Goal: Task Accomplishment & Management: Use online tool/utility

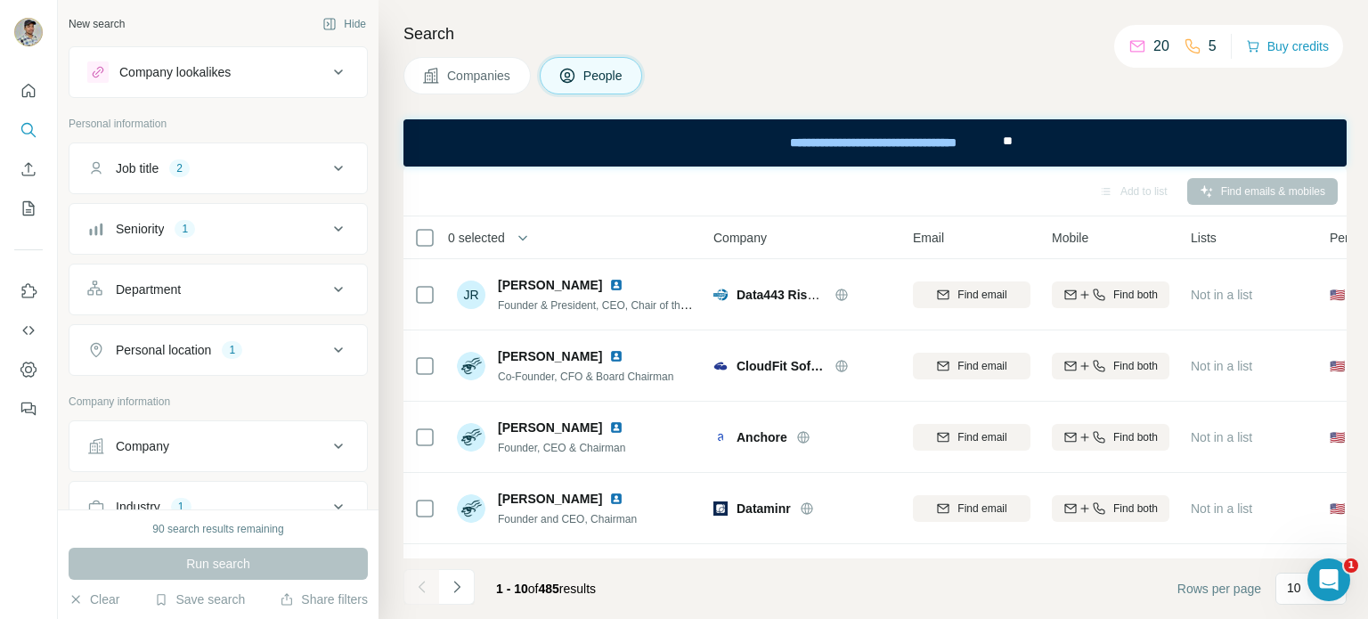
click at [328, 173] on icon at bounding box center [338, 168] width 21 height 21
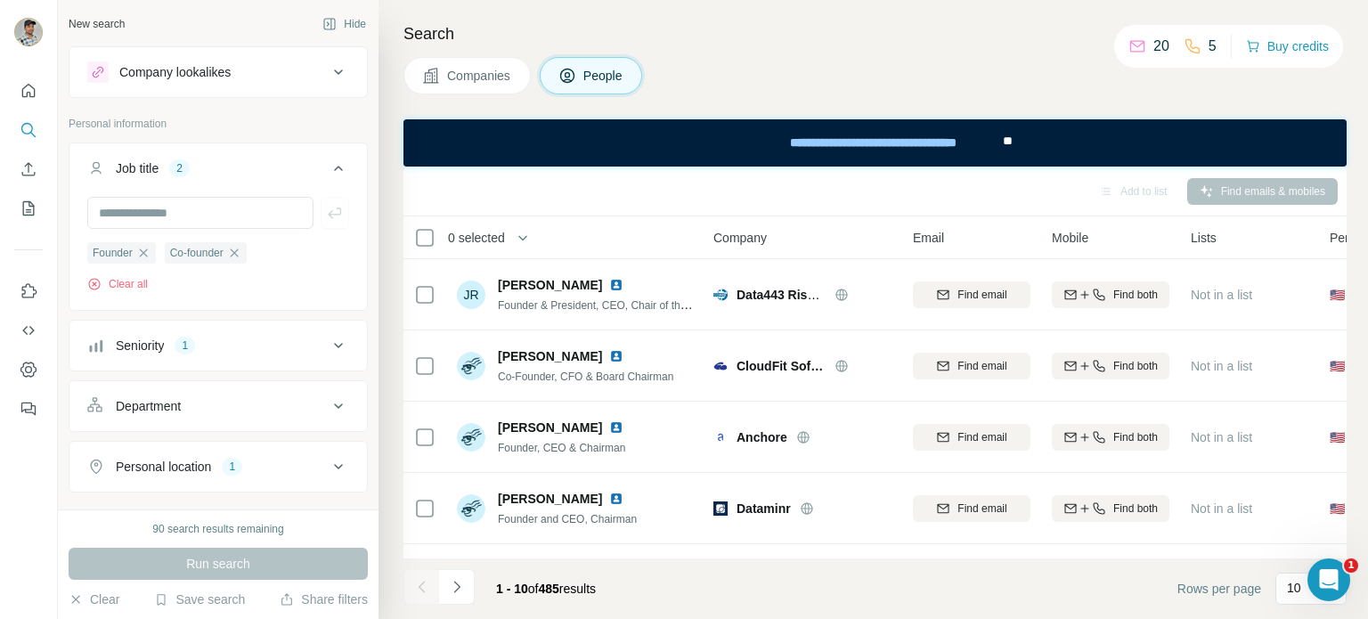
click at [328, 167] on icon at bounding box center [338, 168] width 21 height 21
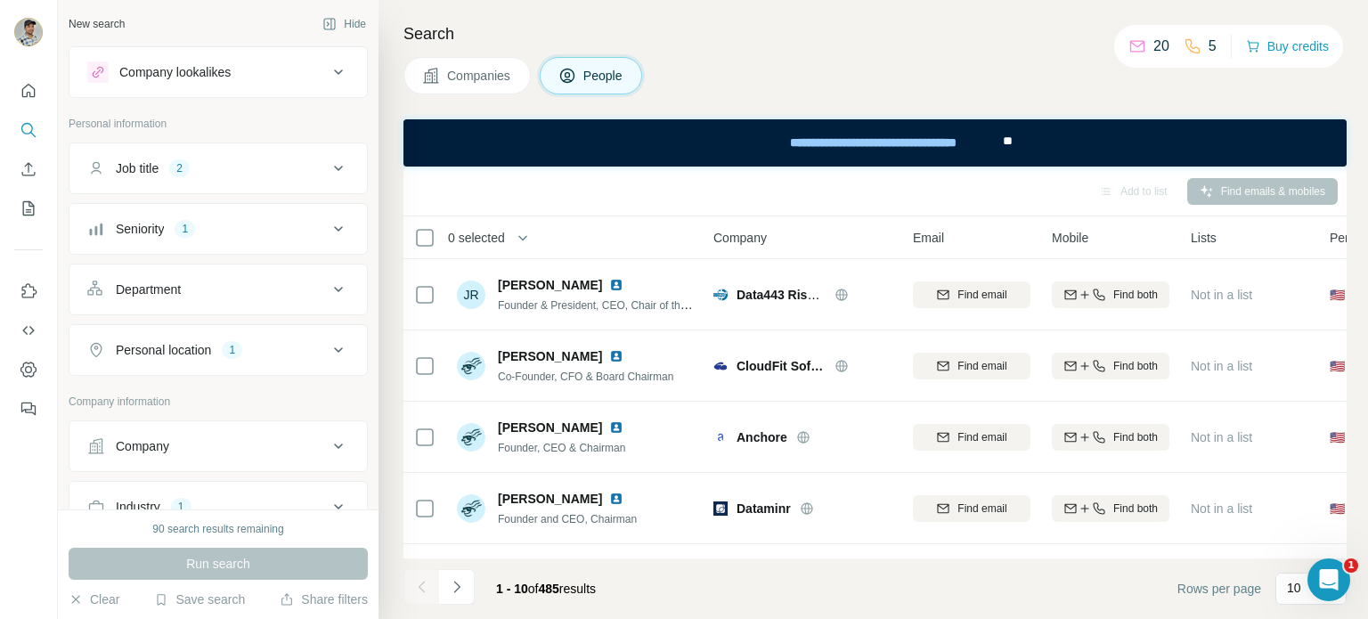
click at [460, 77] on span "Companies" at bounding box center [479, 76] width 65 height 18
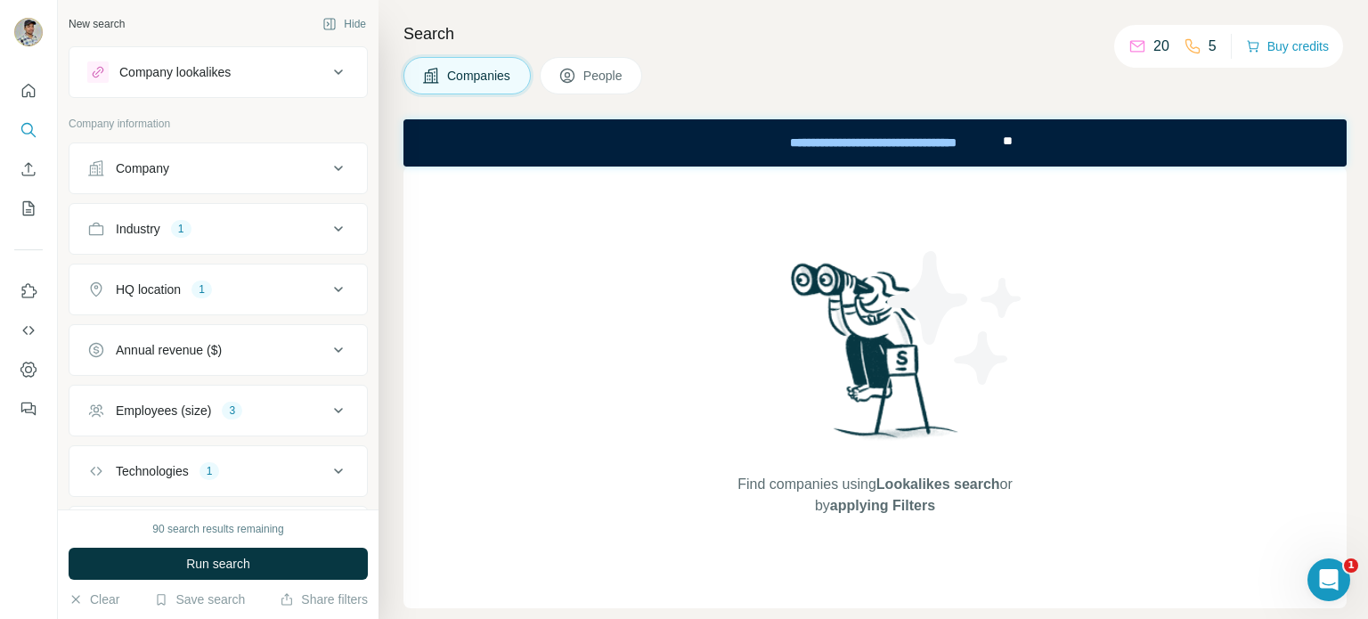
click at [331, 222] on icon at bounding box center [338, 228] width 21 height 21
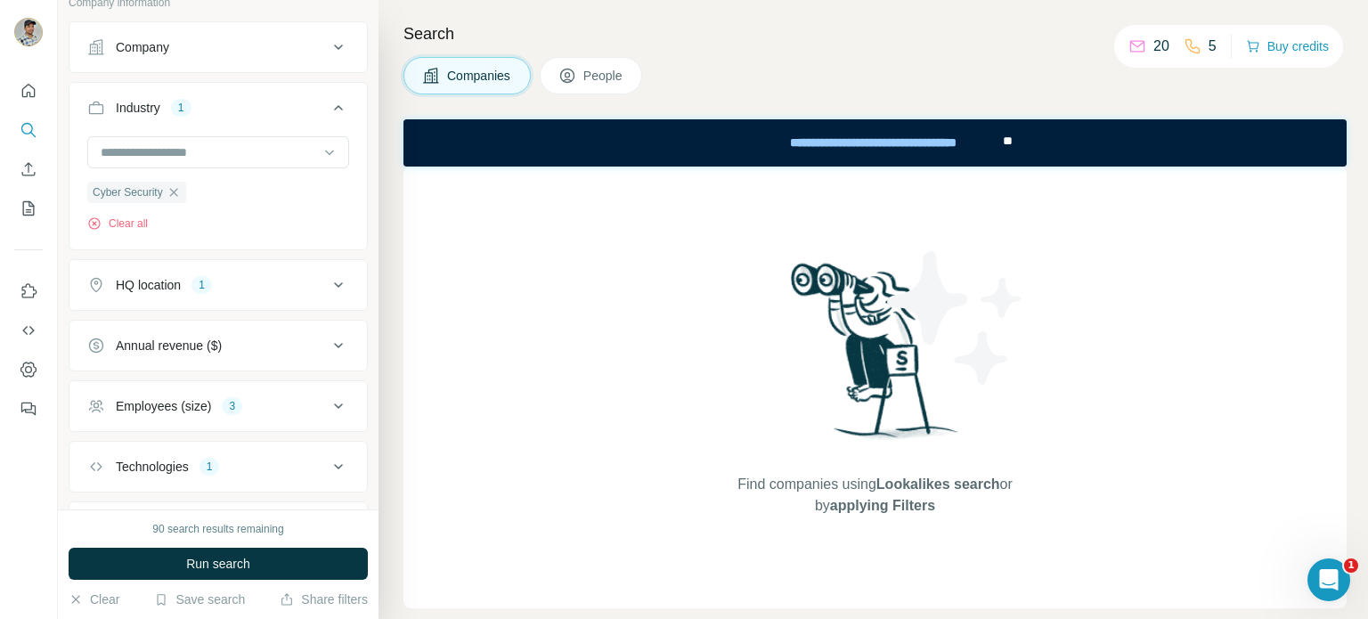
scroll to position [207, 0]
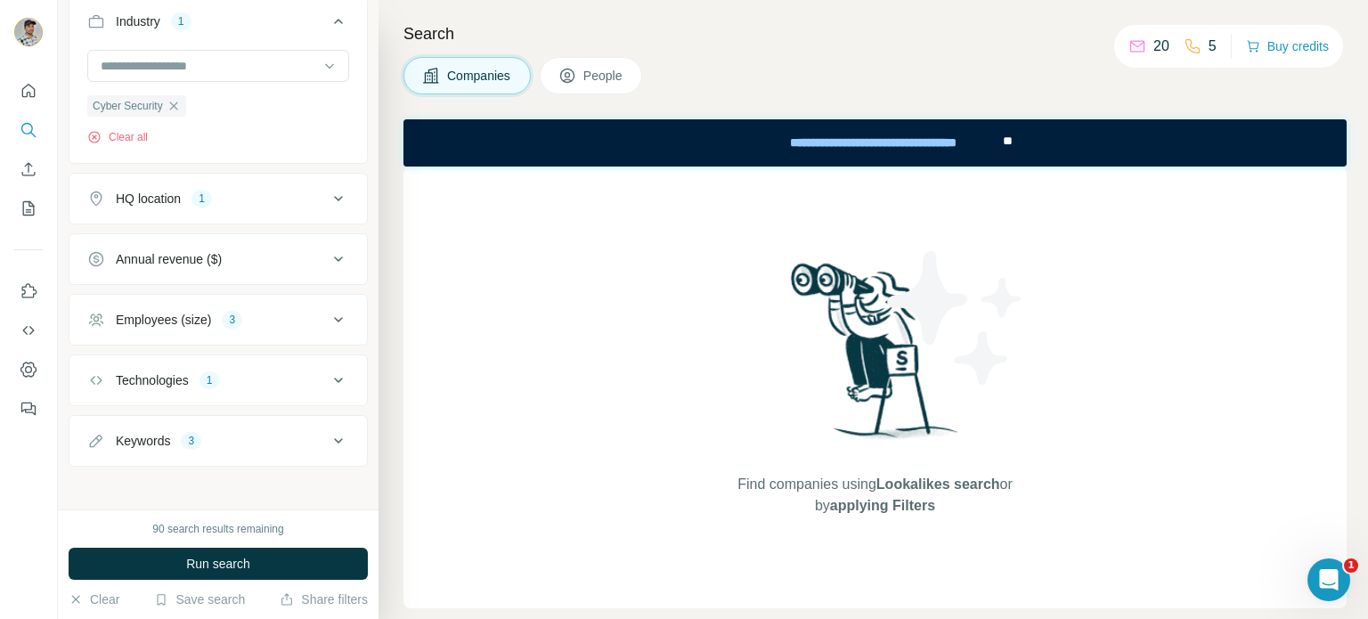
click at [332, 193] on icon at bounding box center [338, 198] width 21 height 21
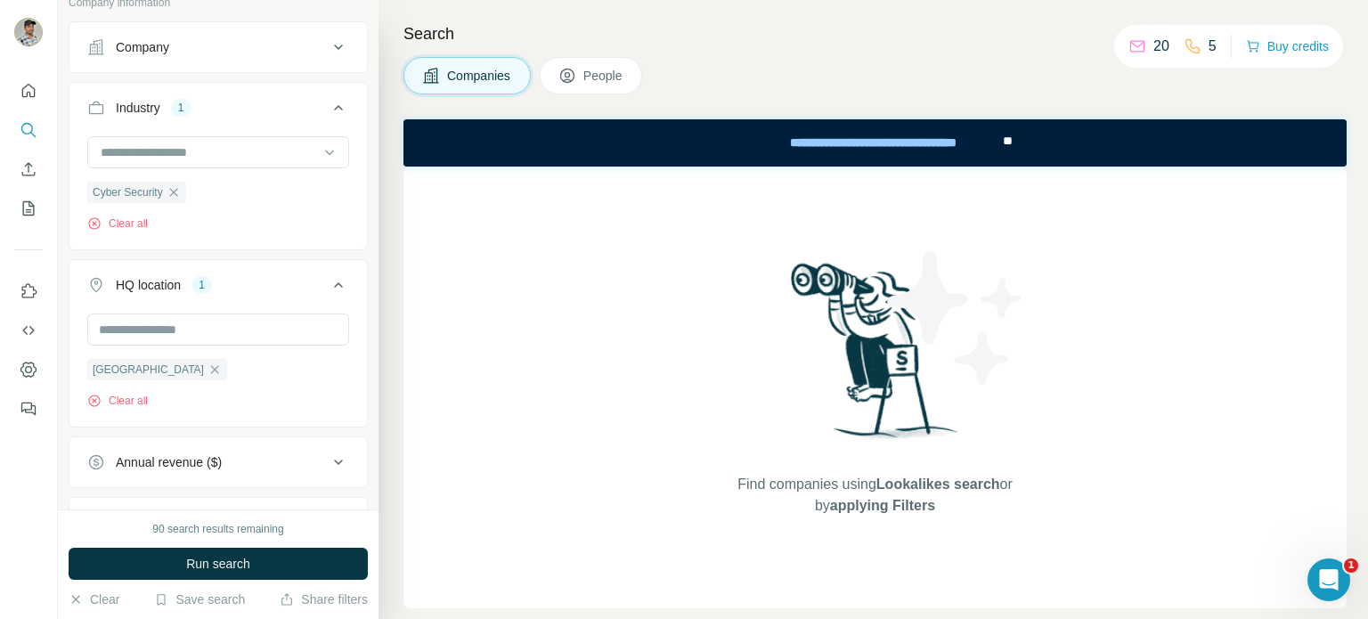
scroll to position [329, 0]
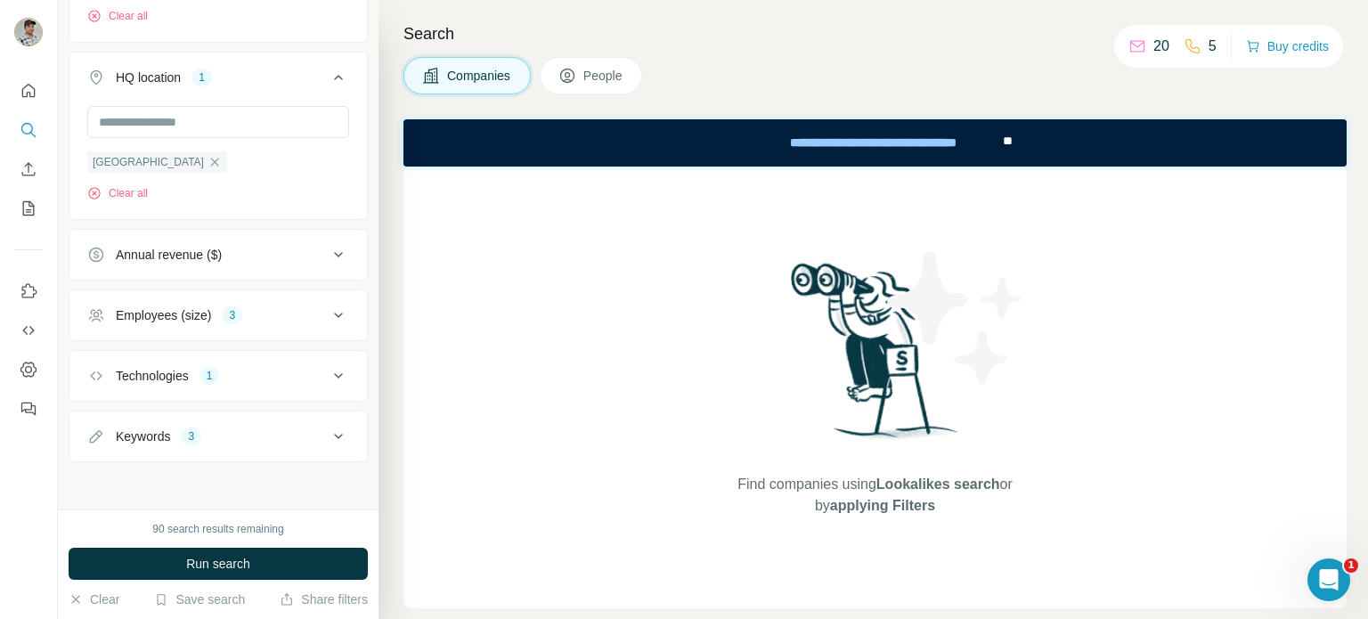
click at [328, 307] on icon at bounding box center [338, 315] width 21 height 21
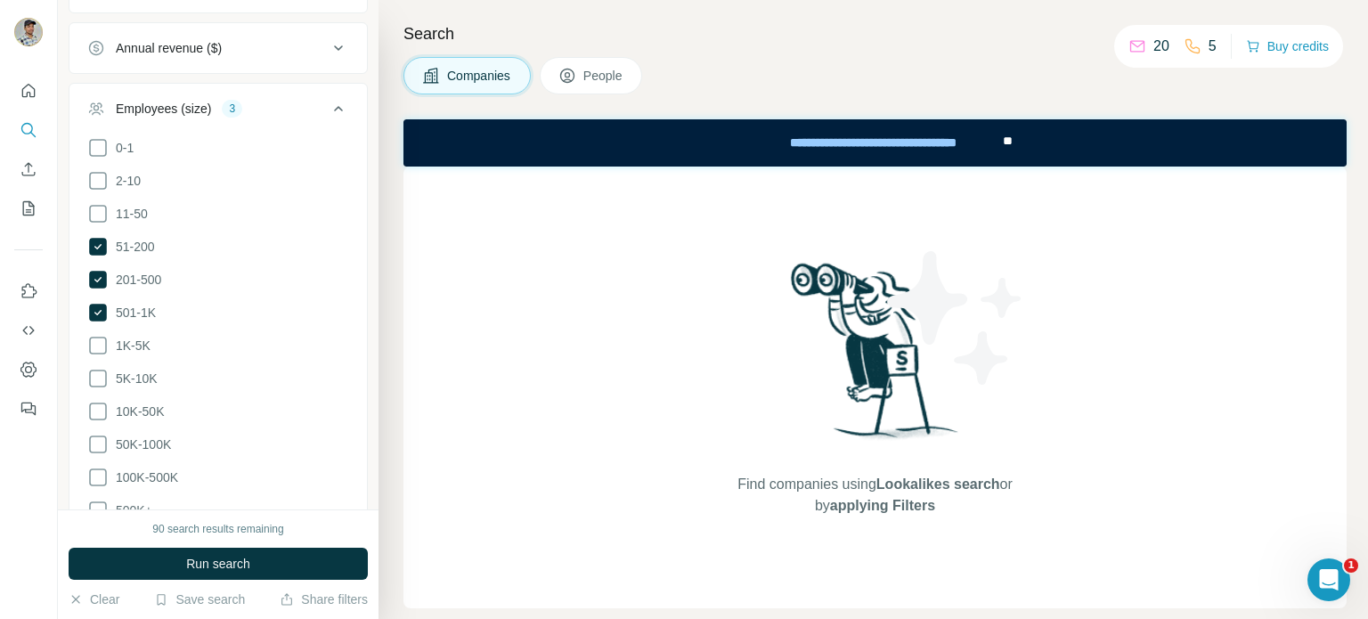
scroll to position [537, 0]
click at [93, 300] on icon at bounding box center [97, 310] width 21 height 21
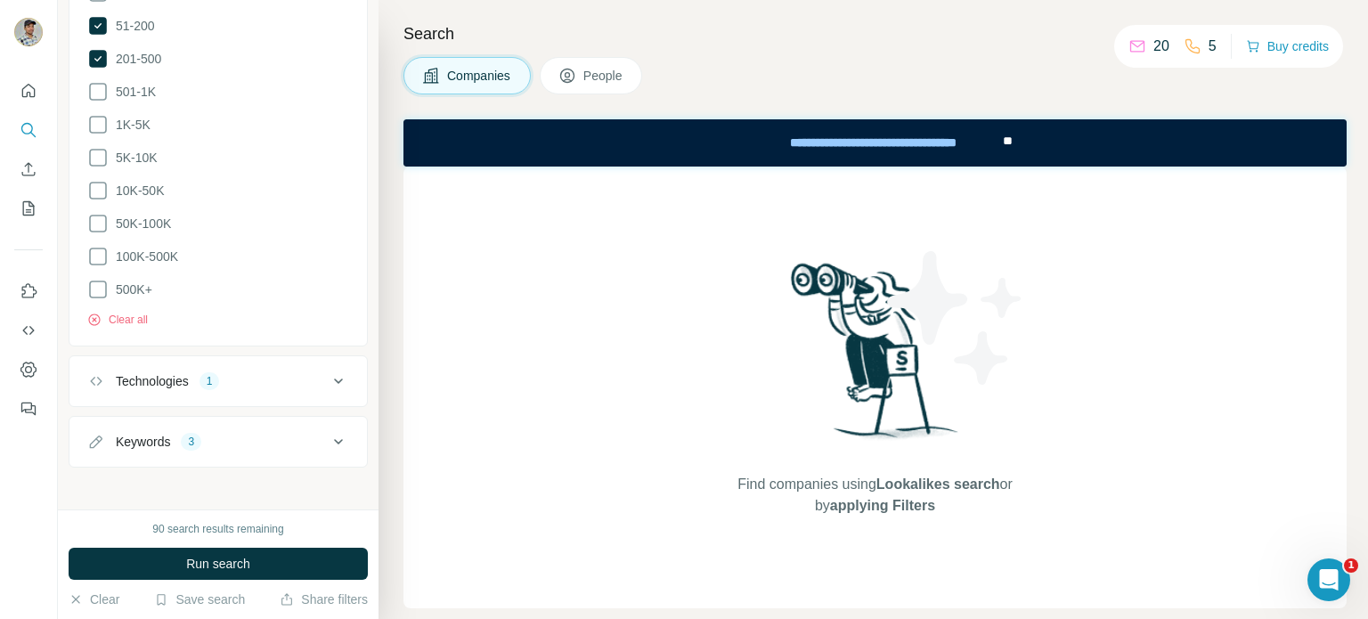
scroll to position [760, 0]
click at [306, 371] on div "Technologies 1" at bounding box center [207, 378] width 240 height 18
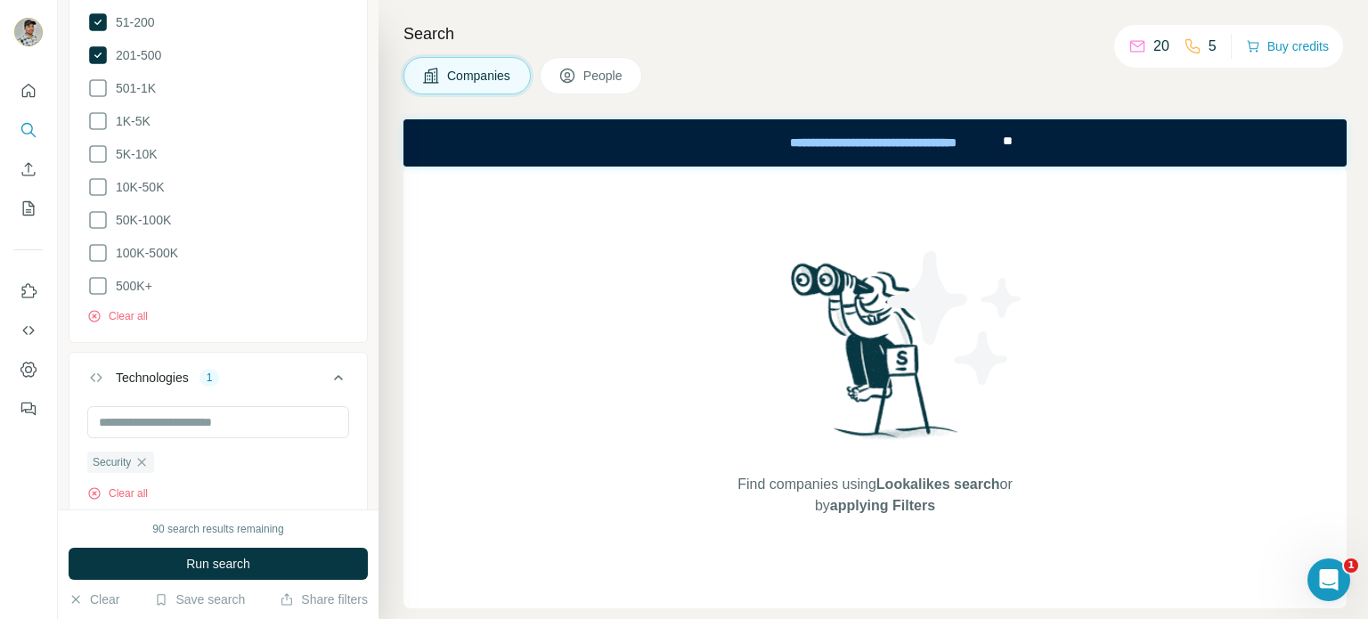
scroll to position [876, 0]
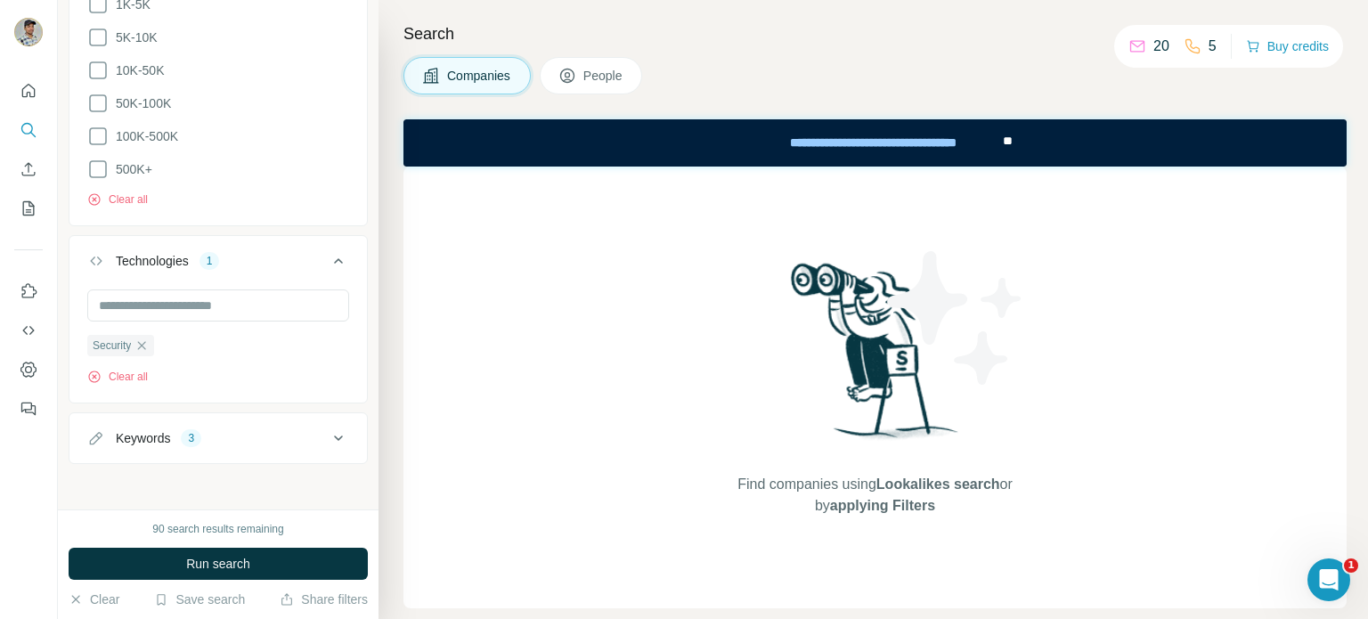
drag, startPoint x: 305, startPoint y: 428, endPoint x: 328, endPoint y: 143, distance: 285.8
click at [306, 429] on div "Keywords 3" at bounding box center [207, 438] width 240 height 18
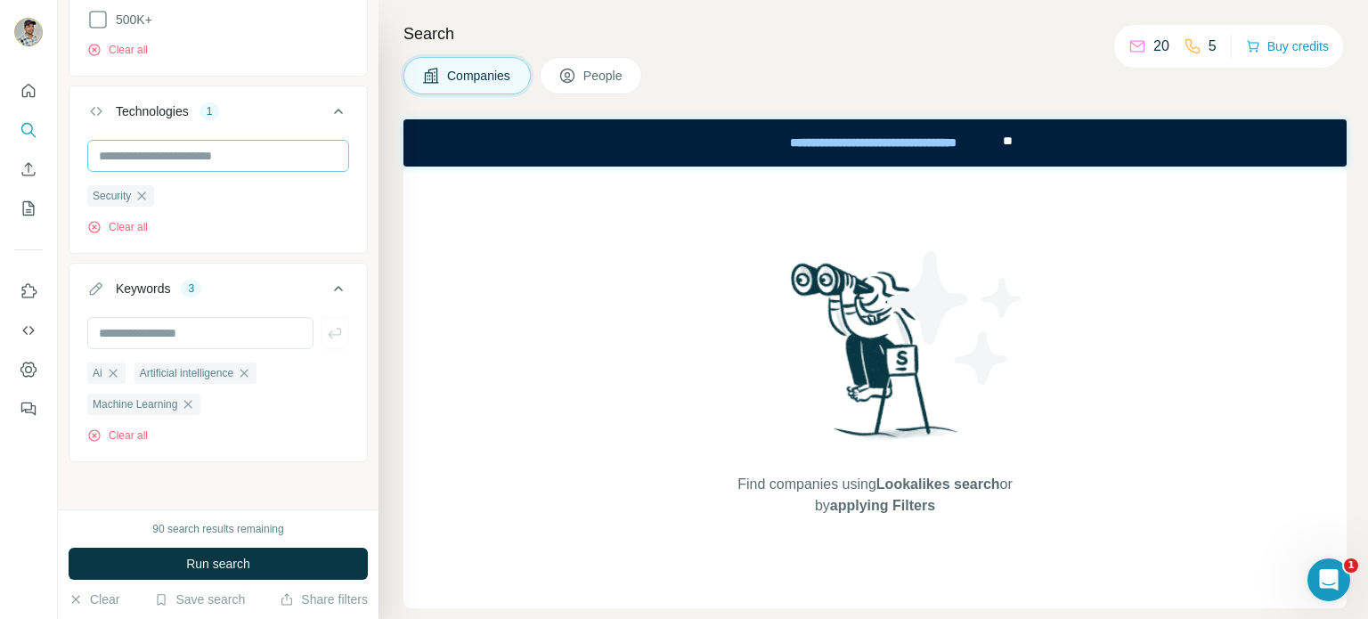
scroll to position [1026, 0]
click at [110, 366] on icon "button" at bounding box center [113, 373] width 14 height 14
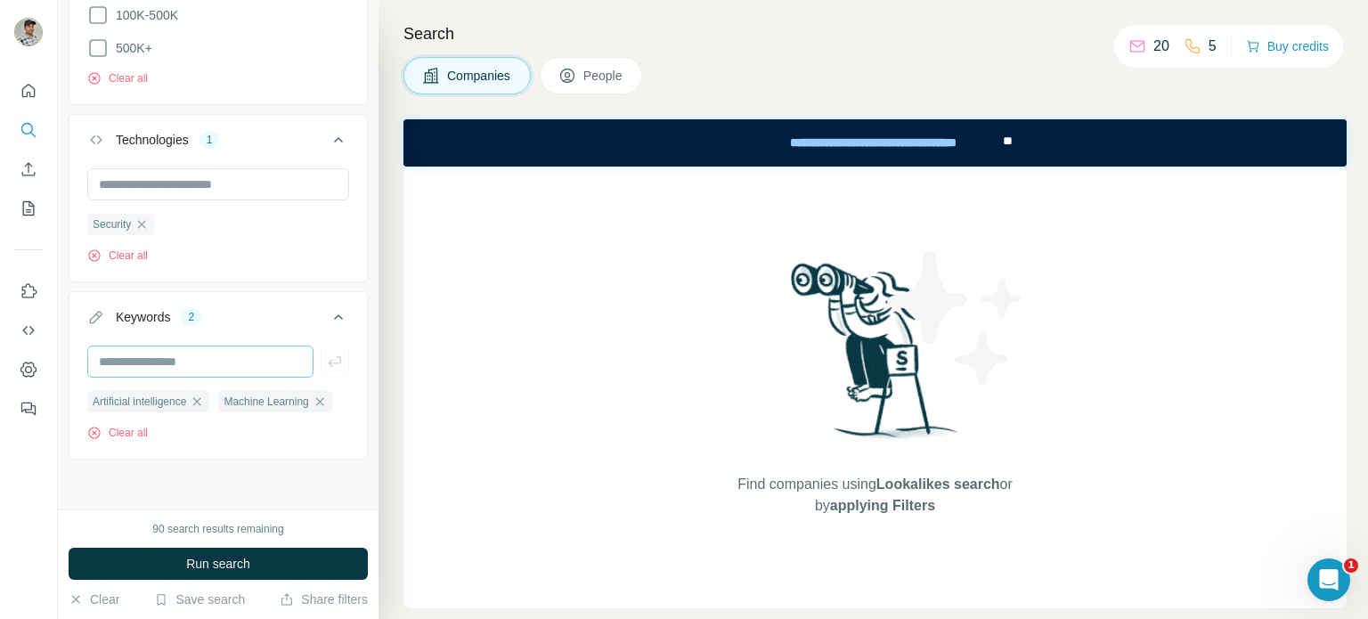
scroll to position [994, 0]
click at [194, 394] on div "Artificial intelligence" at bounding box center [148, 404] width 122 height 21
click at [197, 399] on icon "button" at bounding box center [197, 405] width 14 height 14
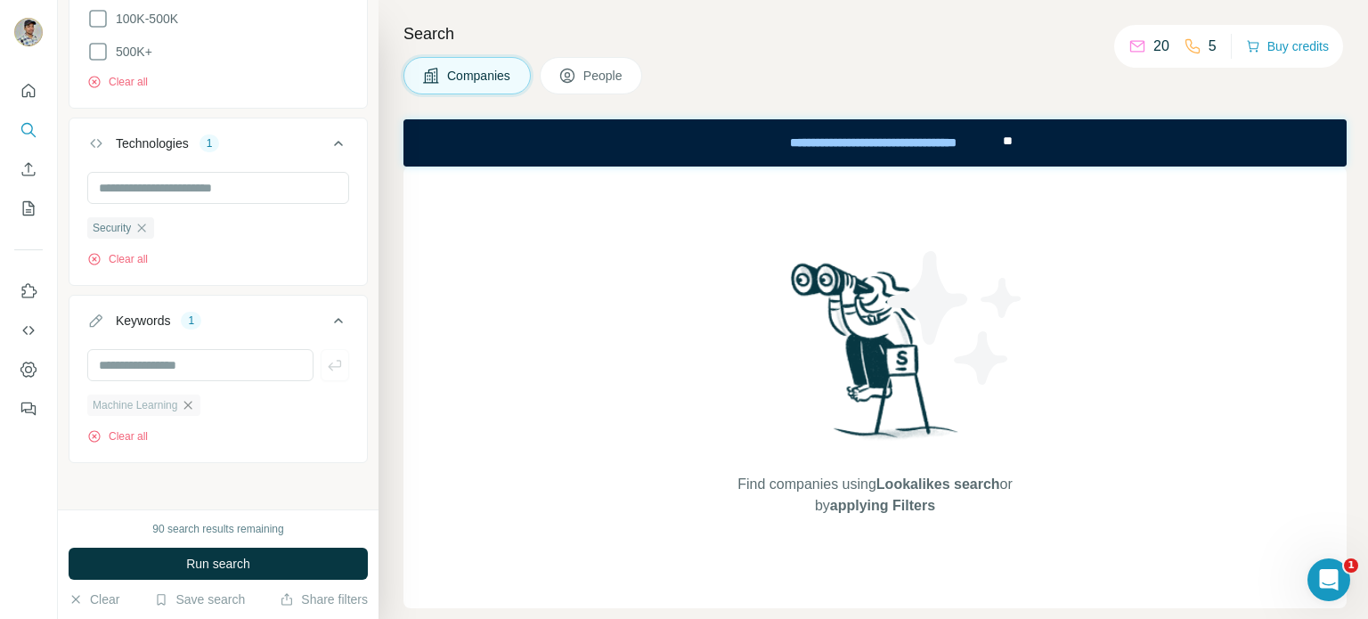
click at [185, 405] on icon "button" at bounding box center [188, 405] width 8 height 8
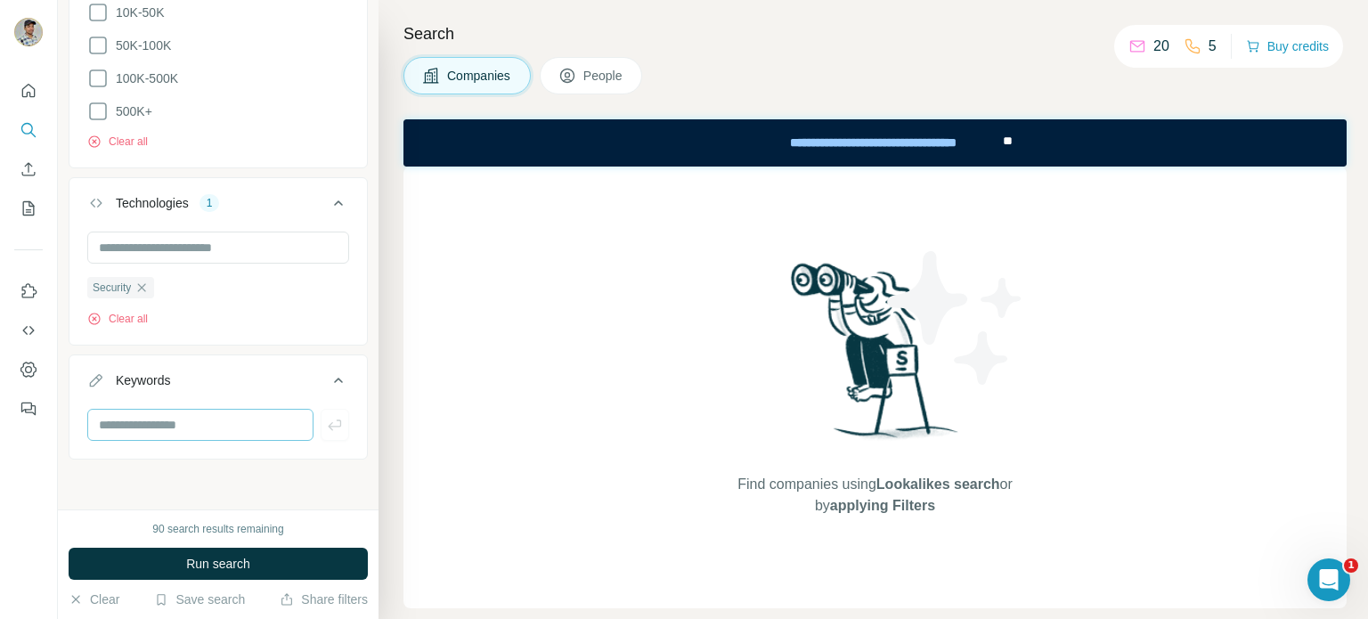
scroll to position [930, 0]
click at [183, 417] on input "text" at bounding box center [200, 429] width 226 height 32
paste input "****"
type input "****"
drag, startPoint x: 322, startPoint y: 434, endPoint x: 163, endPoint y: 430, distance: 159.4
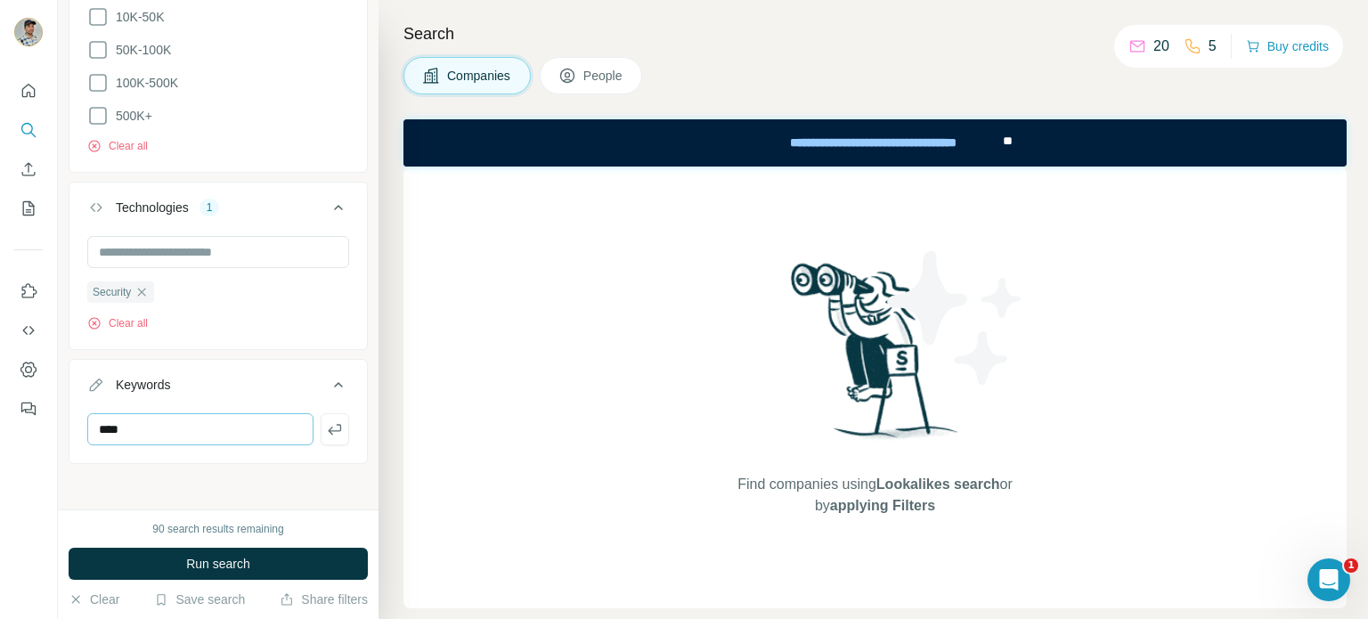
click at [326, 434] on icon "button" at bounding box center [335, 429] width 18 height 18
click at [153, 429] on input "text" at bounding box center [200, 429] width 226 height 32
type input "****"
click at [328, 427] on icon "button" at bounding box center [334, 429] width 13 height 11
click at [188, 425] on input "text" at bounding box center [200, 429] width 226 height 32
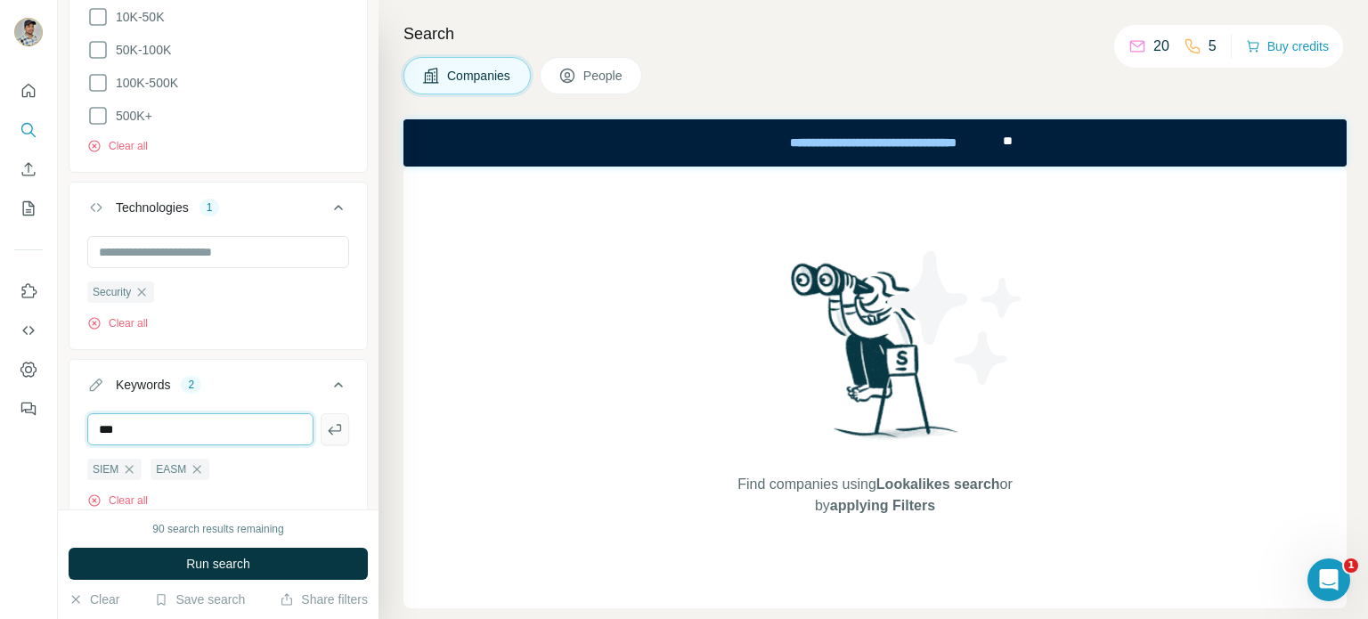
type input "***"
click at [326, 430] on icon "button" at bounding box center [335, 429] width 18 height 18
click at [180, 427] on input "text" at bounding box center [200, 429] width 226 height 32
type input "****"
click at [326, 427] on icon "button" at bounding box center [335, 429] width 18 height 18
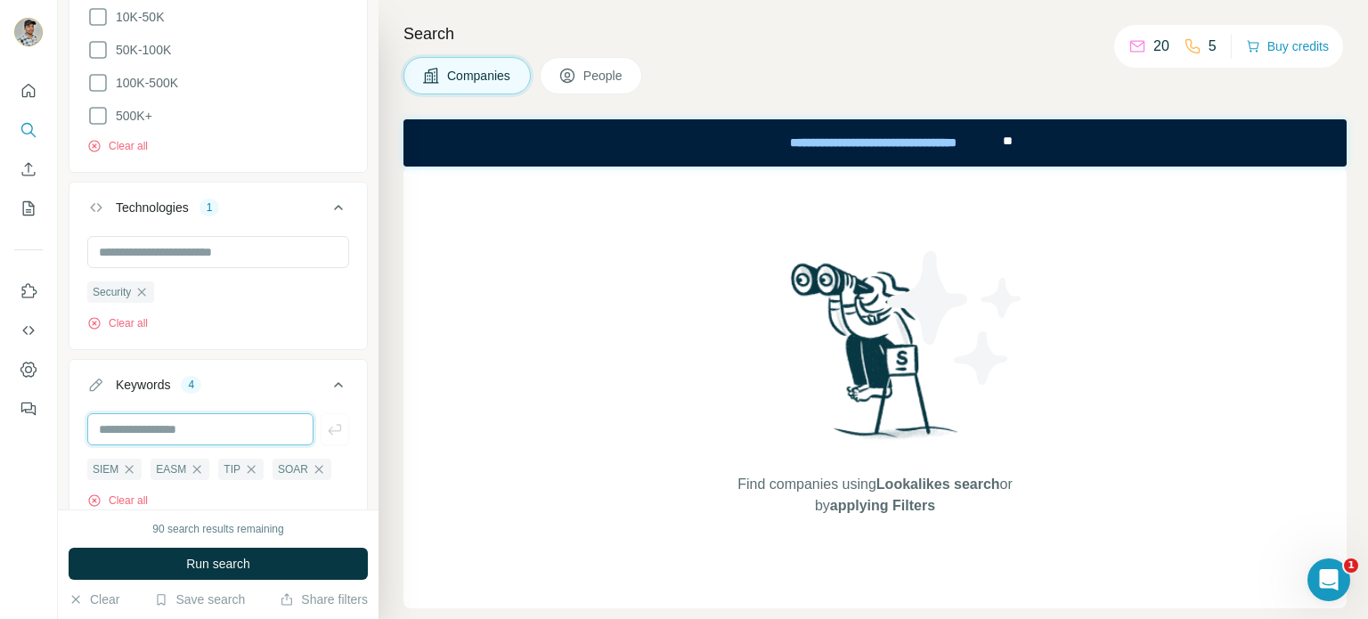
click at [229, 423] on input "text" at bounding box center [200, 429] width 226 height 32
type input "**********"
click at [326, 426] on icon "button" at bounding box center [335, 429] width 18 height 18
click at [240, 565] on span "Run search" at bounding box center [218, 564] width 64 height 18
